Goal: Task Accomplishment & Management: Use online tool/utility

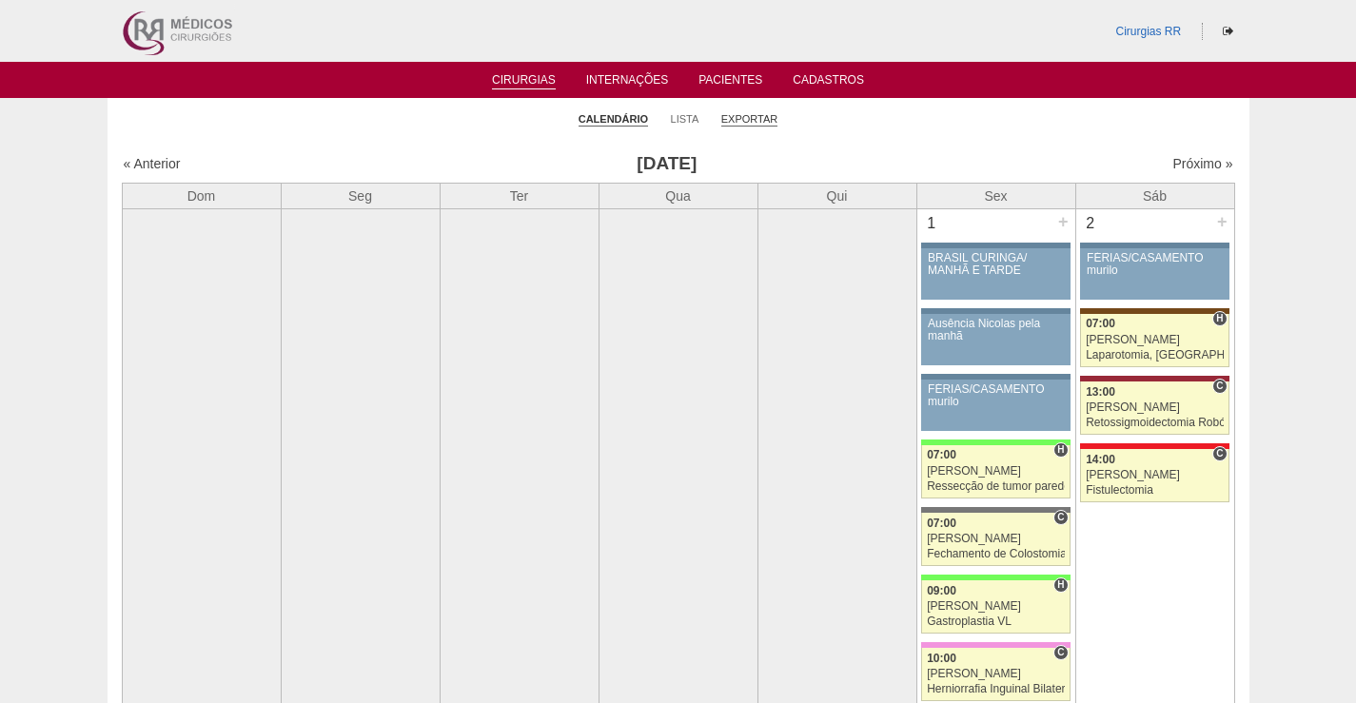
click at [759, 118] on link "Exportar" at bounding box center [749, 119] width 57 height 14
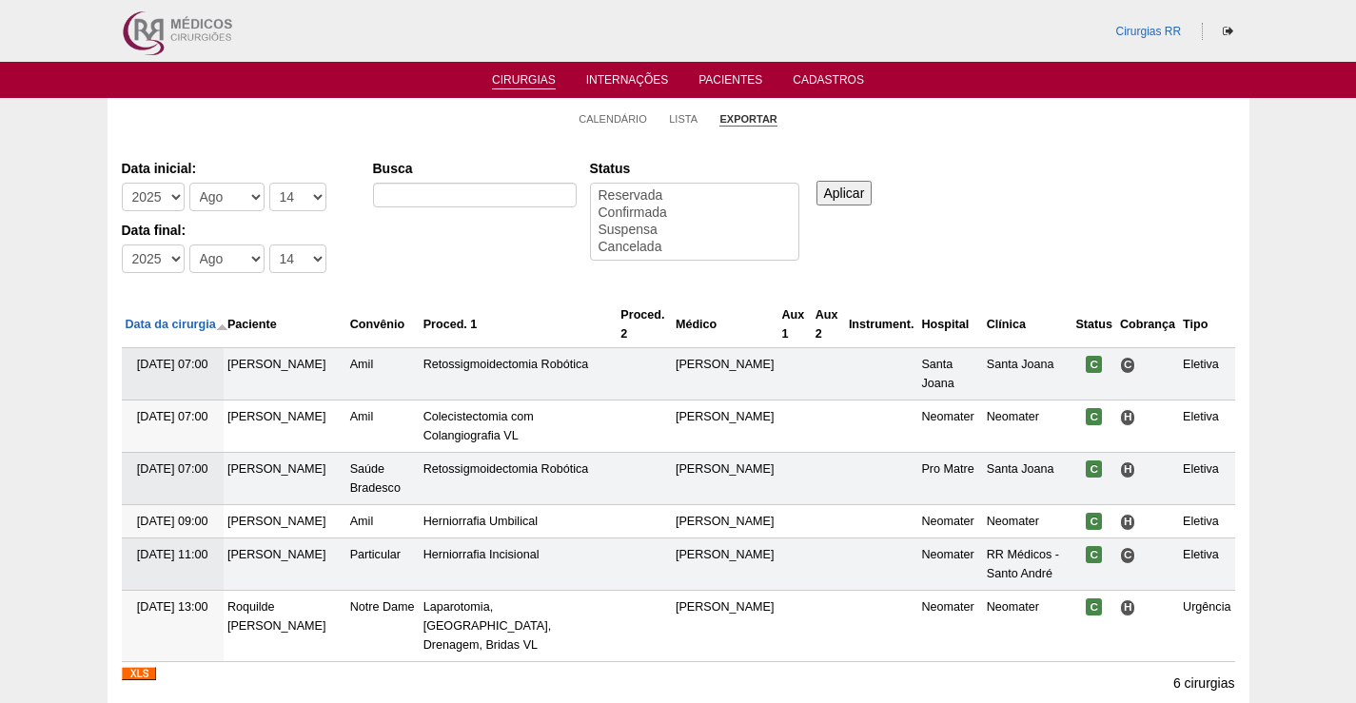
select select
click at [310, 189] on select "-Dia 1 2 3 4 5 6 7 8 9 10 11 12 13 14 15 16 17 18 19 20 21 22 23 24 25 26 27 28…" at bounding box center [297, 197] width 57 height 29
select select "13"
click at [269, 183] on select "-Dia 1 2 3 4 5 6 7 8 9 10 11 12 13 14 15 16 17 18 19 20 21 22 23 24 25 26 27 28…" at bounding box center [297, 197] width 57 height 29
click at [303, 256] on select "-Dia 1 2 3 4 5 6 7 8 9 10 11 12 13 14 15 16 17 18 19 20 21 22 23 24 25 26 27 28…" at bounding box center [297, 259] width 57 height 29
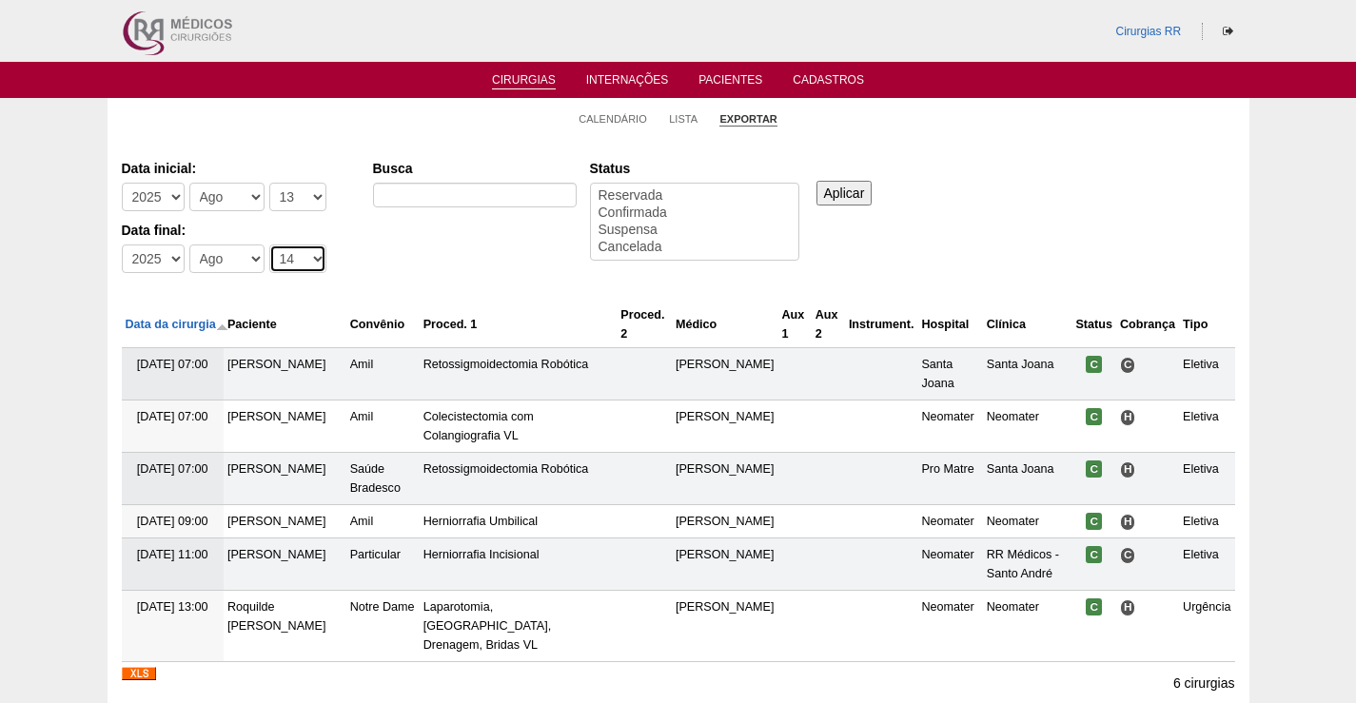
select select "13"
click at [269, 245] on select "-Dia 1 2 3 4 5 6 7 8 9 10 11 12 13 14 15 16 17 18 19 20 21 22 23 24 25 26 27 28…" at bounding box center [297, 259] width 57 height 29
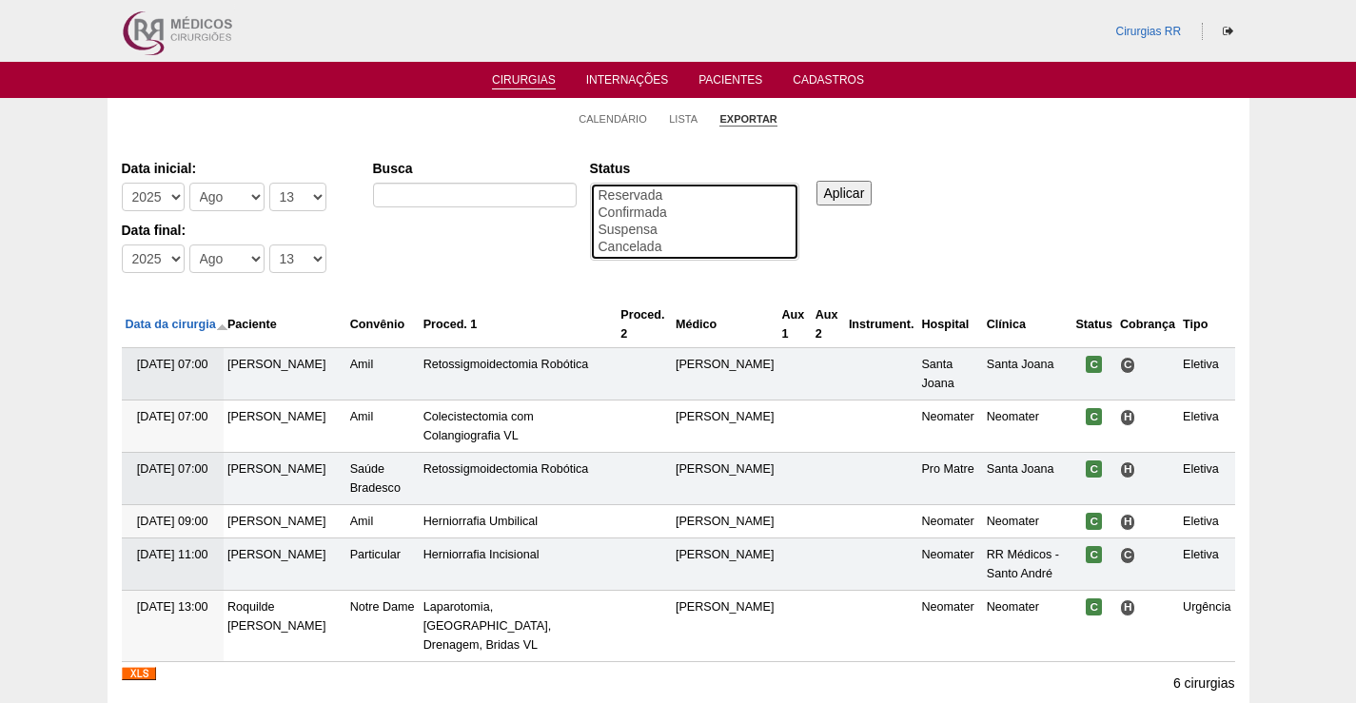
drag, startPoint x: 657, startPoint y: 211, endPoint x: 904, endPoint y: 185, distance: 247.9
select select "conf"
click at [663, 211] on option "Confirmada" at bounding box center [695, 213] width 196 height 17
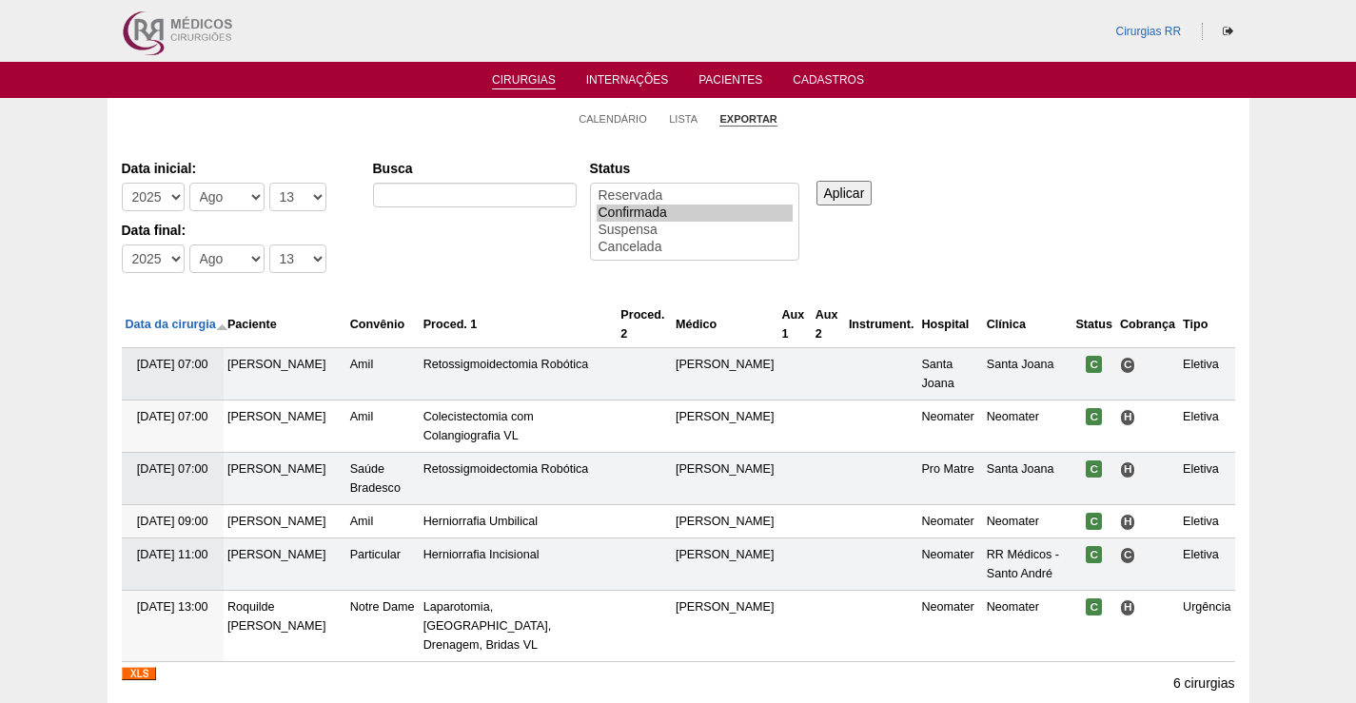
click at [834, 191] on input "Aplicar" at bounding box center [844, 193] width 56 height 25
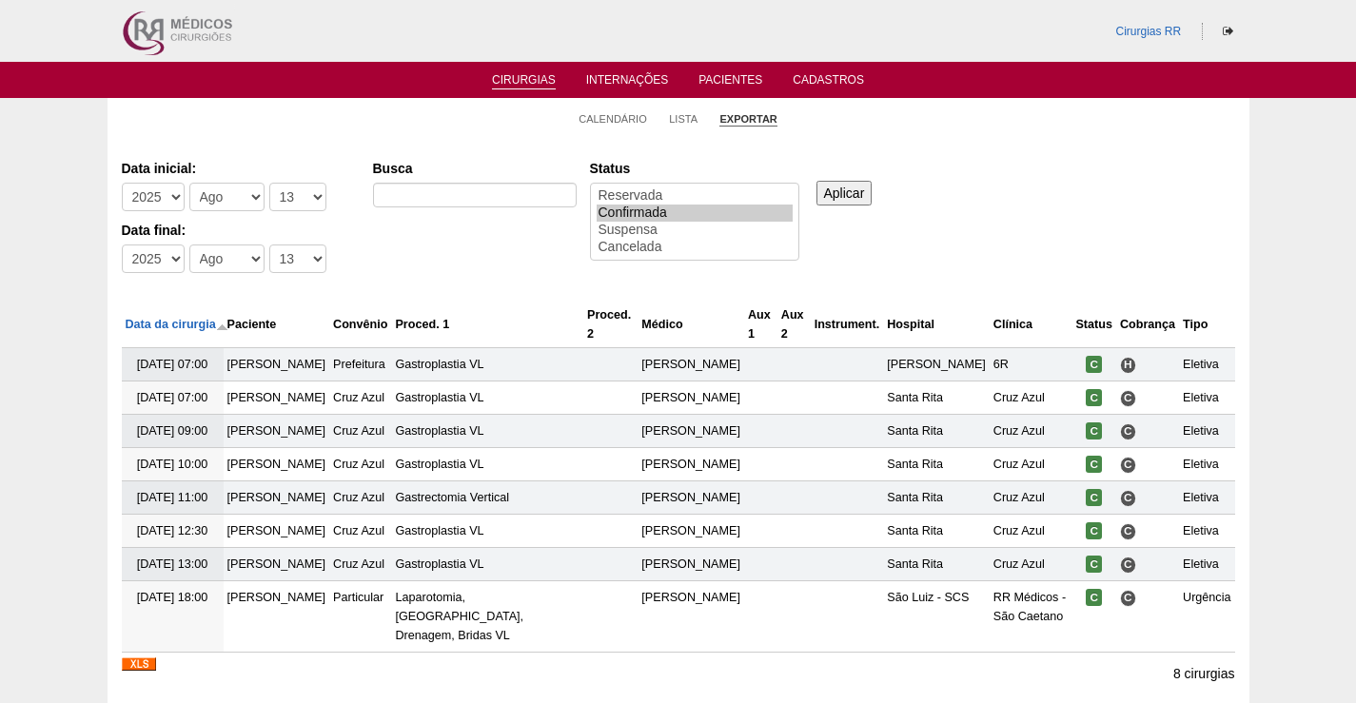
click at [845, 199] on input "Aplicar" at bounding box center [844, 193] width 56 height 25
click at [846, 193] on input "Aplicar" at bounding box center [844, 193] width 56 height 25
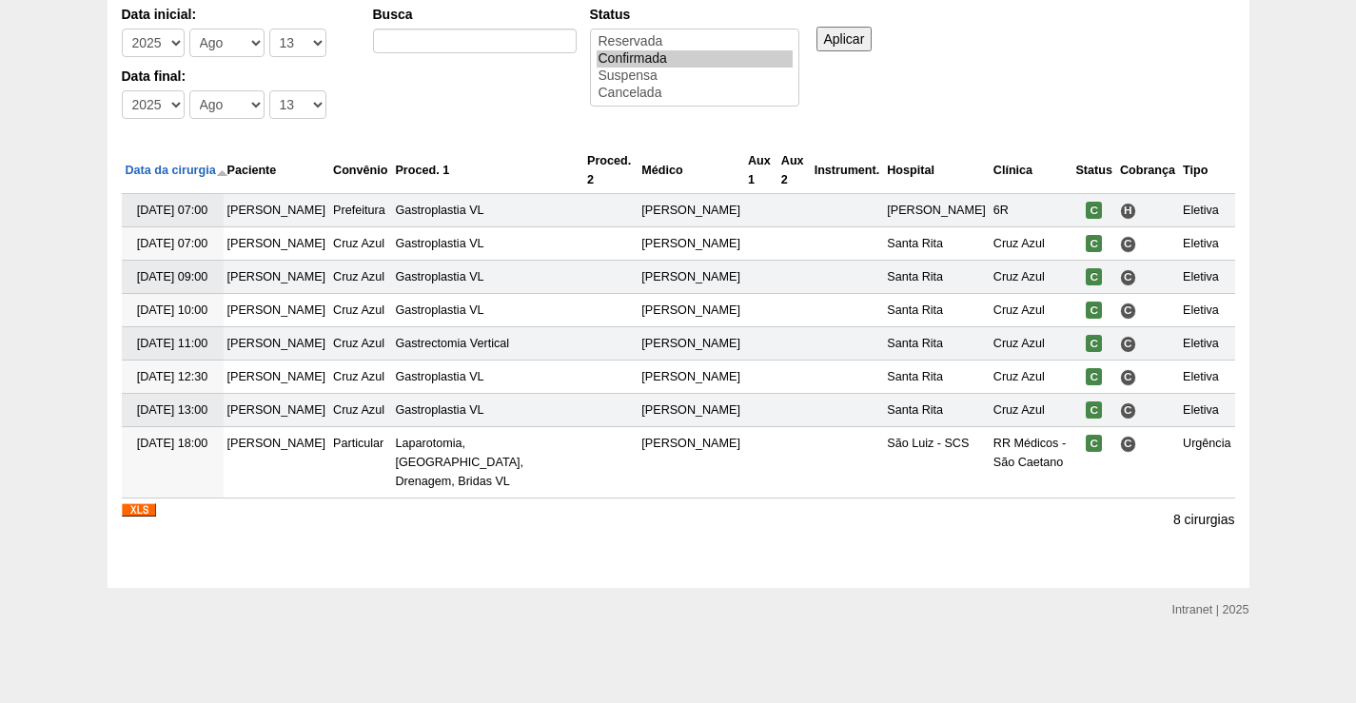
scroll to position [230, 0]
click at [137, 504] on img at bounding box center [139, 509] width 34 height 13
